Goal: Communication & Community: Answer question/provide support

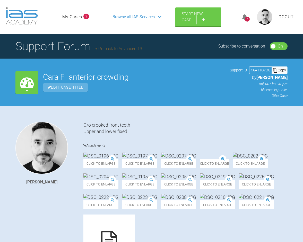
scroll to position [554, 0]
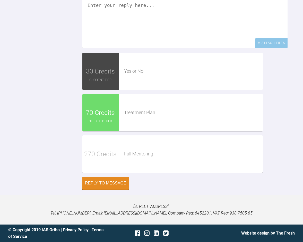
click at [126, 48] on textarea at bounding box center [184, 22] width 205 height 51
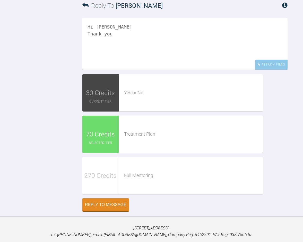
scroll to position [515, 0]
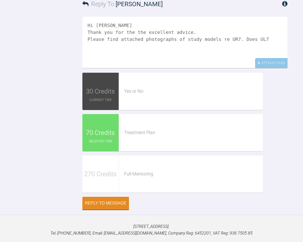
click at [198, 68] on textarea "Hi [PERSON_NAME] Thank you for the the excellent advice. Please find attached p…" at bounding box center [184, 42] width 205 height 51
click at [119, 68] on textarea "Hi [PERSON_NAME] Thank you for the the excellent advice. Please find attached p…" at bounding box center [184, 42] width 205 height 51
drag, startPoint x: 165, startPoint y: 208, endPoint x: 179, endPoint y: 216, distance: 15.9
click at [165, 68] on textarea "Hi [PERSON_NAME] Thank you for the the excellent advice. Please find attached p…" at bounding box center [184, 42] width 205 height 51
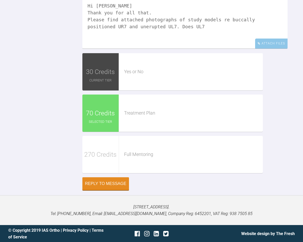
scroll to position [537, 0]
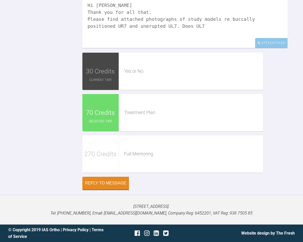
click at [128, 48] on textarea "Hi [PERSON_NAME] Thank you for all that. Please find attached photographs of st…" at bounding box center [184, 22] width 205 height 51
click at [108, 48] on textarea "Hi [PERSON_NAME] Thank you for all that. Please find attached photographs of st…" at bounding box center [184, 22] width 205 height 51
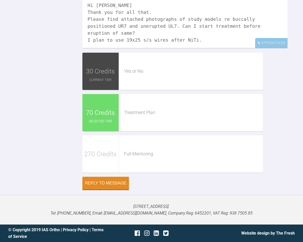
scroll to position [539, 0]
click at [110, 48] on textarea "Hi [PERSON_NAME] Thank you for all that. Please find attached photographs of st…" at bounding box center [184, 22] width 205 height 51
click at [196, 48] on textarea "Hi [PERSON_NAME] Thank you very much for all that. Please find attached photogr…" at bounding box center [184, 22] width 205 height 51
click at [176, 48] on textarea "Hi [PERSON_NAME] Thank you very much for all that. Please find attached photogr…" at bounding box center [184, 22] width 205 height 51
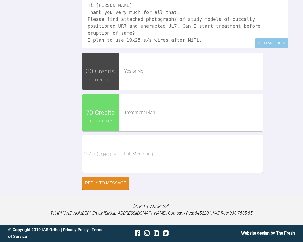
click at [196, 48] on textarea "Hi [PERSON_NAME] Thank you very much for all that. Please find attached photogr…" at bounding box center [184, 22] width 205 height 51
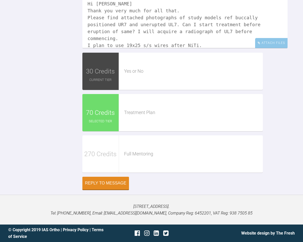
scroll to position [1, 0]
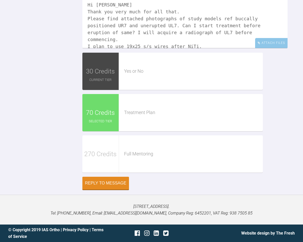
click at [259, 48] on textarea "Hi [PERSON_NAME] Thank you very much for all that. Please find attached photogr…" at bounding box center [184, 22] width 205 height 51
drag, startPoint x: 193, startPoint y: 168, endPoint x: 99, endPoint y: 168, distance: 94.2
click at [98, 48] on textarea "Hi [PERSON_NAME] Thank you very much for all that. Please find attached photogr…" at bounding box center [184, 22] width 205 height 51
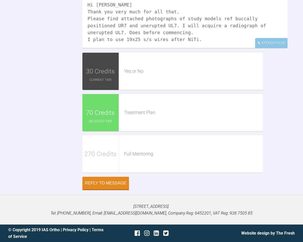
scroll to position [0, 0]
click at [197, 48] on textarea "Hi [PERSON_NAME] Thank you very much for all that. Please find attached photogr…" at bounding box center [184, 22] width 205 height 51
click at [194, 48] on textarea "Hi [PERSON_NAME] Thank you very much for all that. Please find attached photogr…" at bounding box center [184, 22] width 205 height 51
drag, startPoint x: 98, startPoint y: 169, endPoint x: 101, endPoint y: 178, distance: 9.7
click at [98, 48] on textarea "Hi [PERSON_NAME] Thank you very much for all that. Please find attached photogr…" at bounding box center [184, 22] width 205 height 51
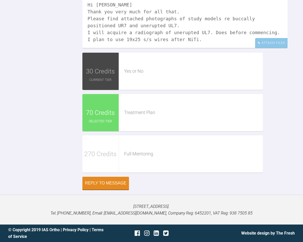
scroll to position [1, 0]
click at [232, 48] on textarea "Hi [PERSON_NAME] Thank you very much for all that. Please find attached photogr…" at bounding box center [184, 22] width 205 height 51
type textarea "Hi [PERSON_NAME] Thank you very much for all that. Please find attached photogr…"
drag, startPoint x: 171, startPoint y: 182, endPoint x: 86, endPoint y: 145, distance: 92.3
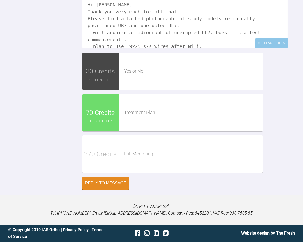
click at [86, 48] on textarea "Hi [PERSON_NAME] Thank you very much for all that. Please find attached photogr…" at bounding box center [184, 22] width 205 height 51
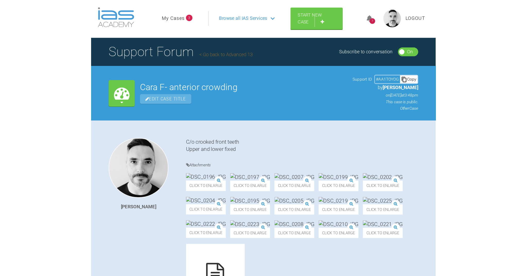
scroll to position [0, 0]
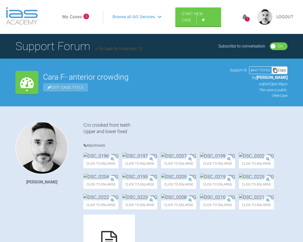
click at [106, 49] on link "Go back to Advanced 13" at bounding box center [118, 48] width 47 height 5
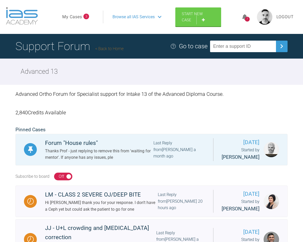
click at [86, 17] on span "3" at bounding box center [86, 17] width 6 height 6
click at [76, 16] on link "My Cases" at bounding box center [72, 17] width 20 height 7
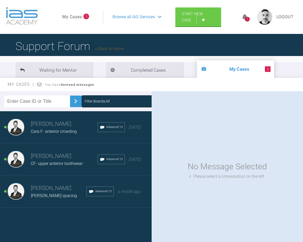
click at [99, 192] on span "Advanced 13" at bounding box center [103, 191] width 16 height 5
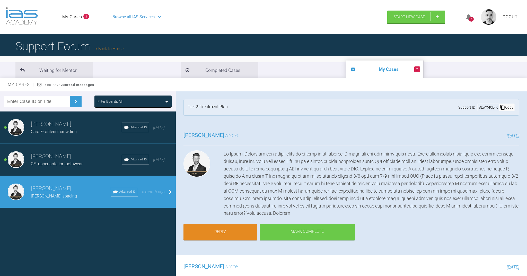
click at [279, 66] on ul "Waiting for Mentor Completed Cases 2 My Cases" at bounding box center [263, 70] width 527 height 16
click at [125, 235] on div "Filter Boards: All [PERSON_NAME] [PERSON_NAME] F- anterior crowding Advanced 13…" at bounding box center [88, 184] width 176 height 187
click at [108, 49] on link "Back to Home" at bounding box center [109, 48] width 28 height 5
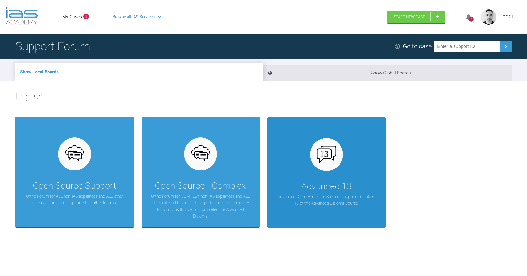
click at [303, 171] on div "Advanced 13 Advanced Ortho Forum for Specialist support for Intake 13 of the Ad…" at bounding box center [326, 172] width 118 height 110
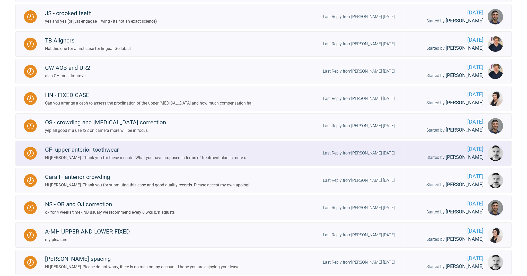
scroll to position [367, 0]
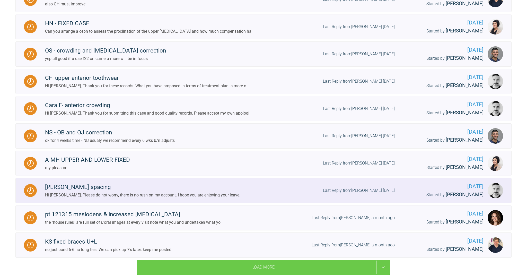
click at [93, 185] on div "[PERSON_NAME] spacing" at bounding box center [142, 186] width 195 height 9
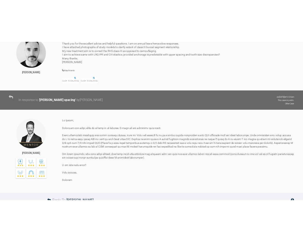
scroll to position [1262, 0]
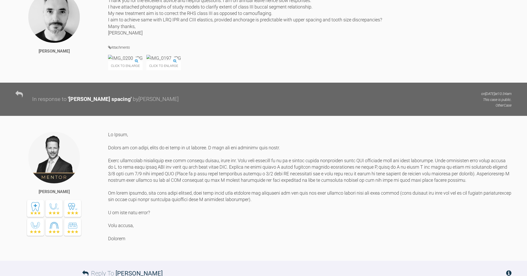
click at [181, 61] on img at bounding box center [163, 58] width 34 height 6
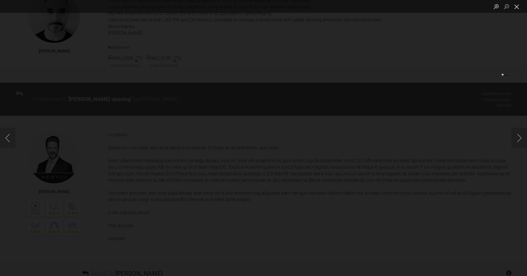
click at [303, 9] on button "Close lightbox" at bounding box center [517, 6] width 10 height 9
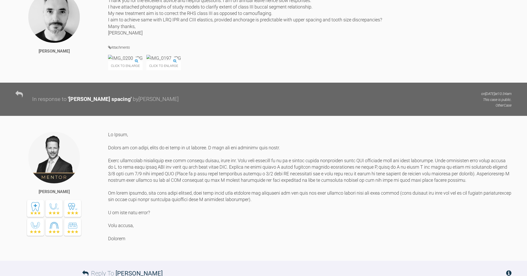
click at [303, 37] on div "Hi [PERSON_NAME], Thank you for the excellent advice and helpful questions. I a…" at bounding box center [309, 14] width 403 height 46
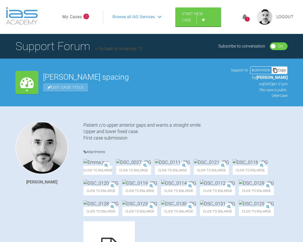
scroll to position [0, 0]
click at [106, 50] on link "Go back to Advanced 13" at bounding box center [118, 48] width 47 height 5
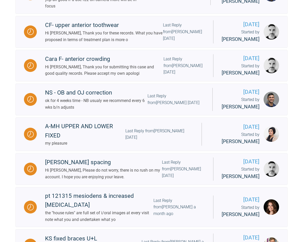
scroll to position [612, 0]
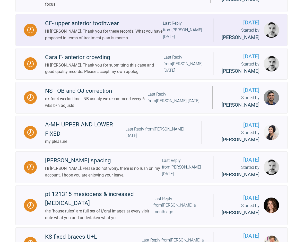
click at [75, 28] on div "CF- upper anterior toothwear" at bounding box center [104, 23] width 118 height 9
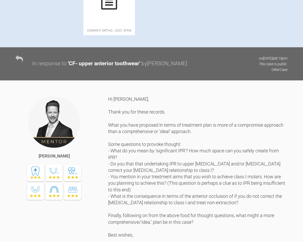
scroll to position [242, 0]
